Goal: Information Seeking & Learning: Understand process/instructions

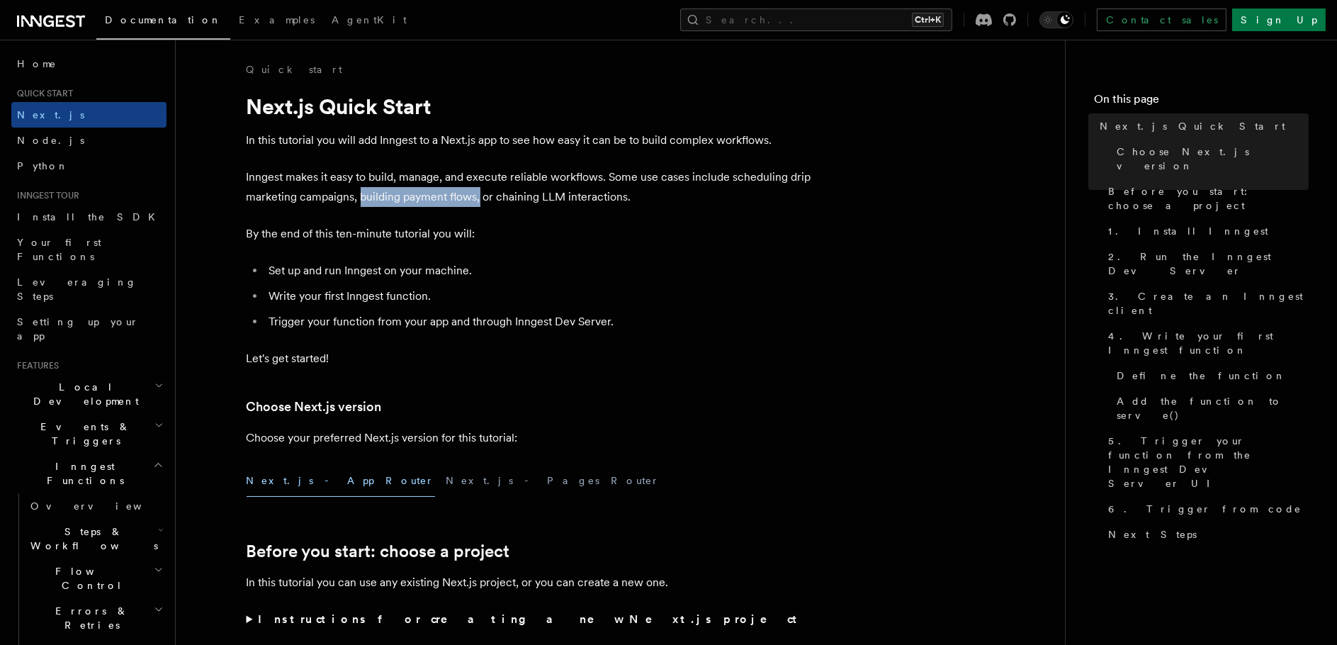
drag, startPoint x: 480, startPoint y: 192, endPoint x: 360, endPoint y: 191, distance: 119.7
click at [360, 191] on p "Inngest makes it easy to build, manage, and execute reliable workflows. Some us…" at bounding box center [530, 187] width 567 height 40
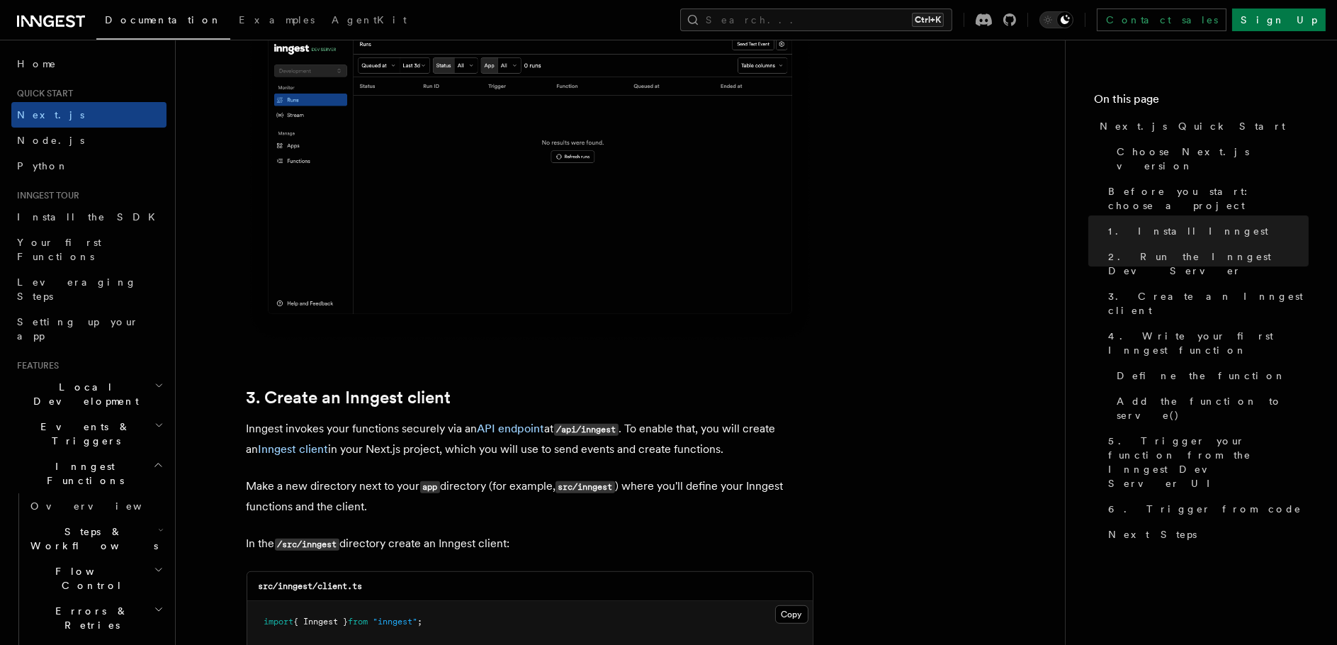
scroll to position [1558, 0]
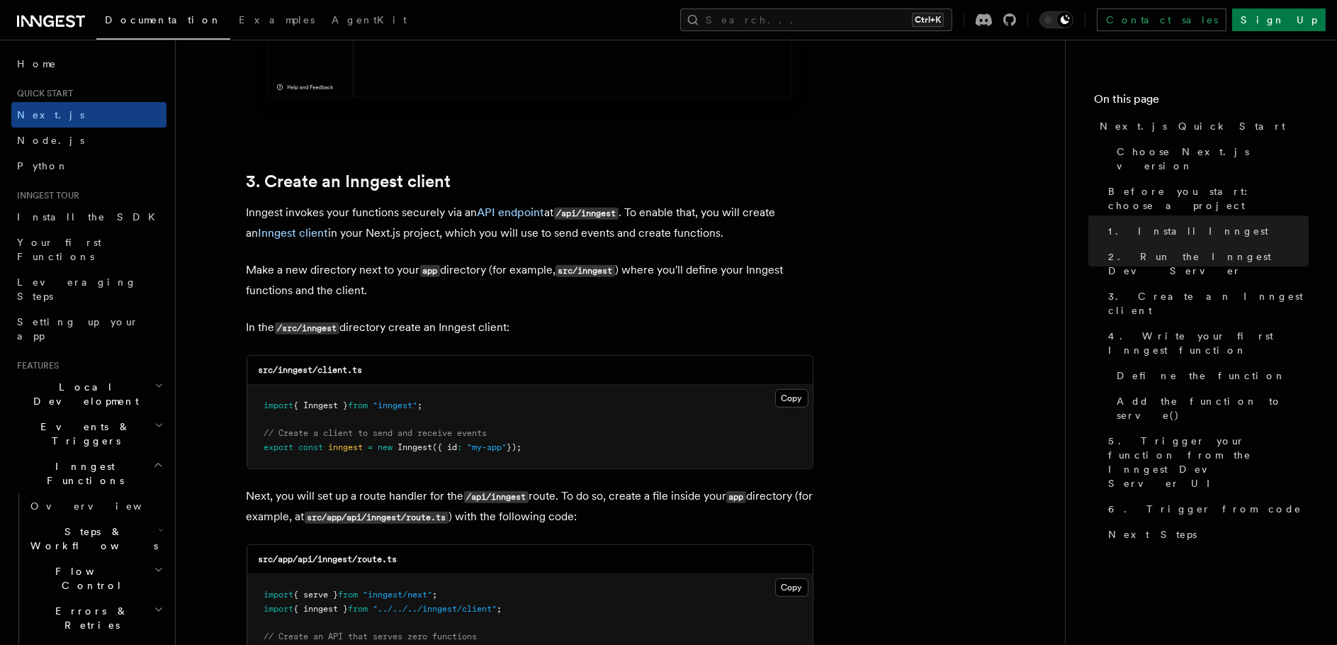
drag, startPoint x: 370, startPoint y: 213, endPoint x: 608, endPoint y: 323, distance: 262.1
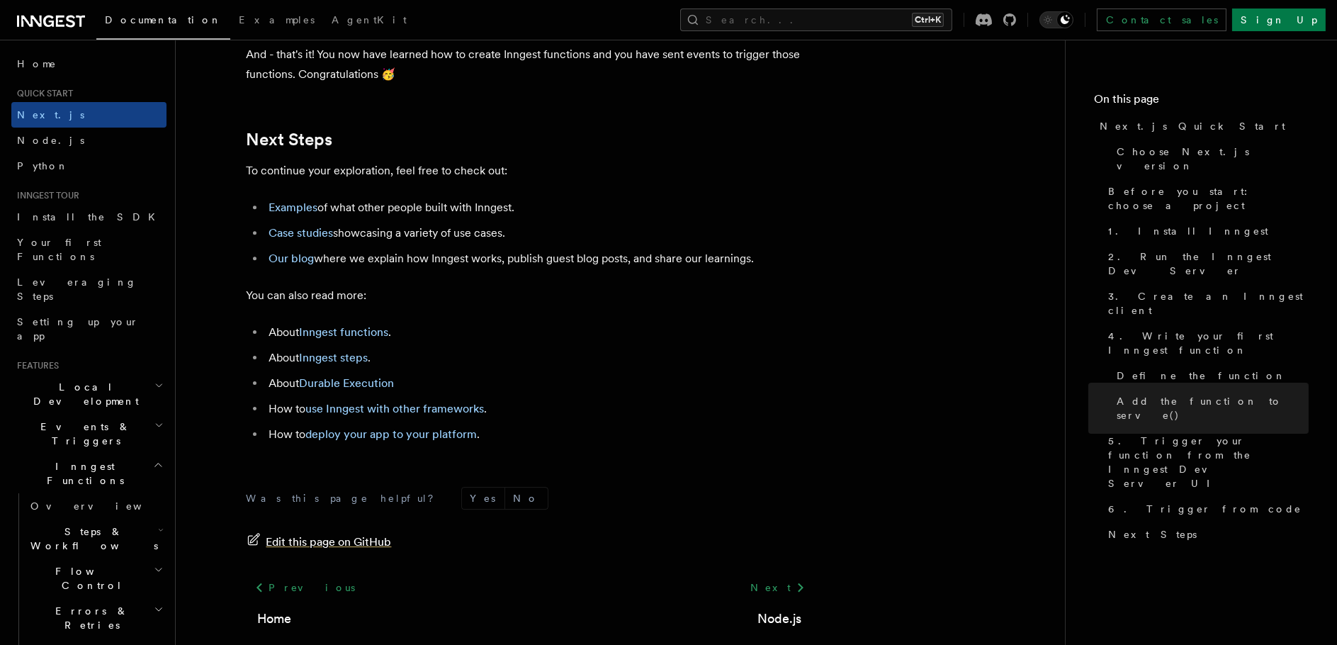
scroll to position [8896, 0]
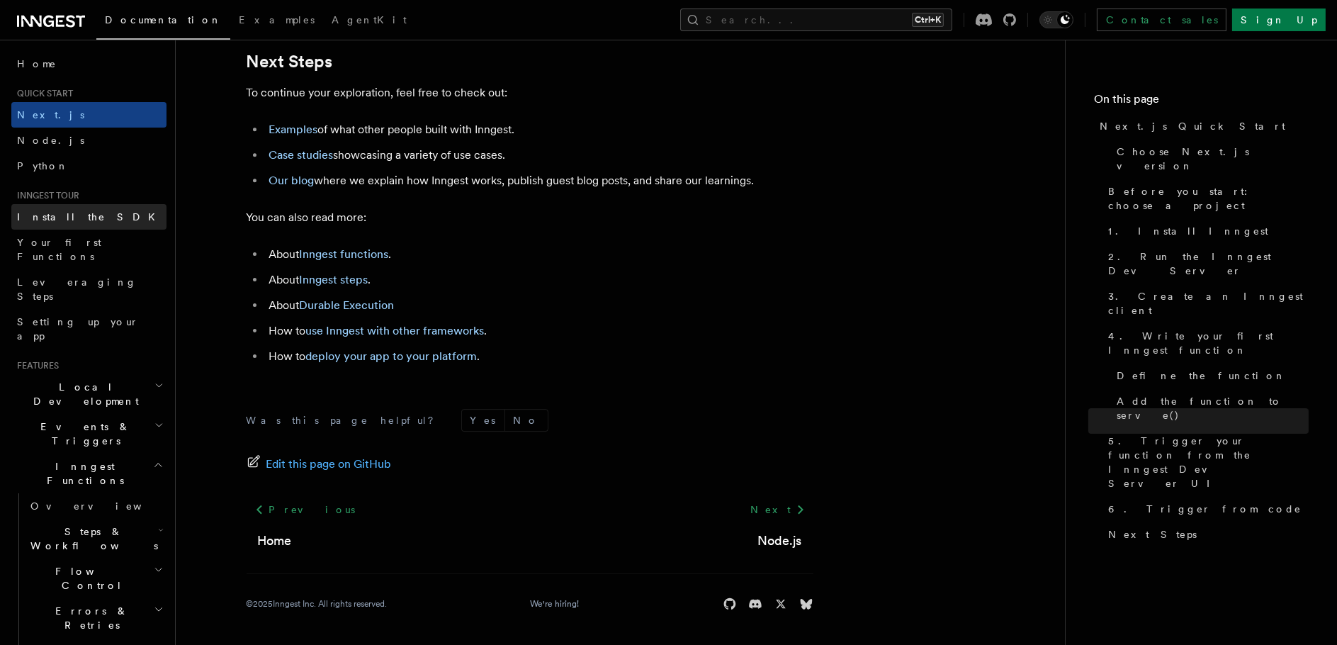
click at [74, 220] on span "Install the SDK" at bounding box center [90, 216] width 147 height 11
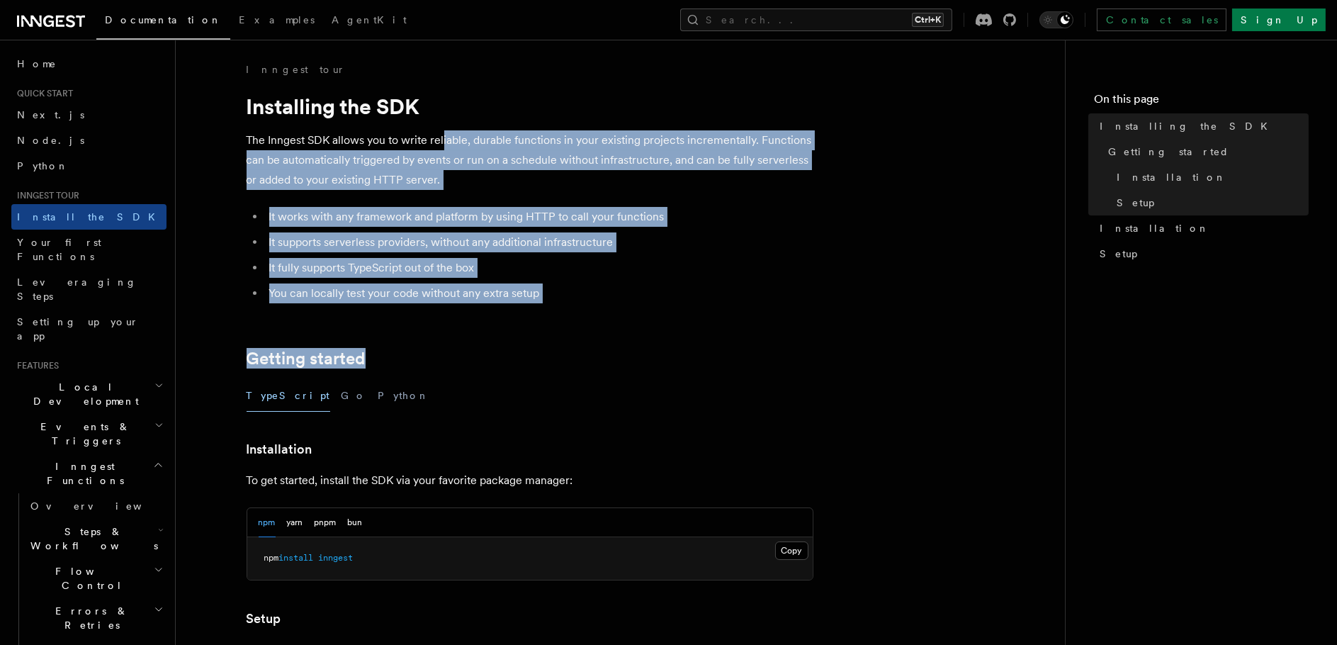
drag, startPoint x: 441, startPoint y: 137, endPoint x: 548, endPoint y: 305, distance: 199.1
click at [548, 305] on article "Inngest tour Installing the SDK The Inngest SDK allows you to write reliable, d…" at bounding box center [620, 620] width 844 height 1116
